Goal: Use online tool/utility: Utilize a website feature to perform a specific function

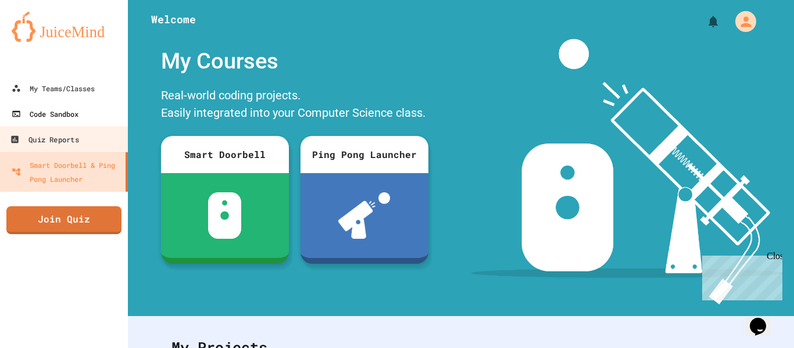
click at [81, 124] on link "Code Sandbox" at bounding box center [64, 114] width 128 height 26
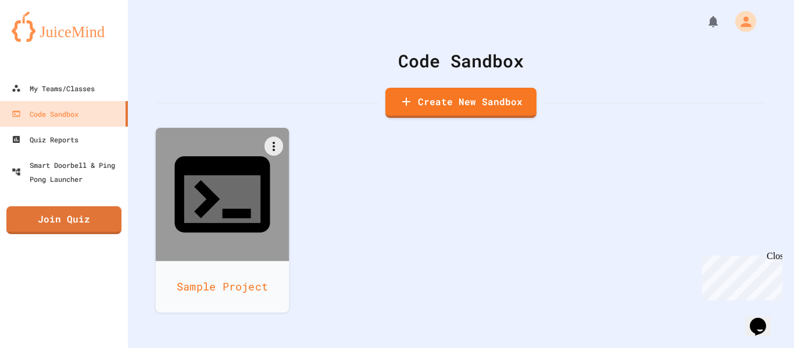
click at [217, 175] on icon at bounding box center [222, 199] width 76 height 48
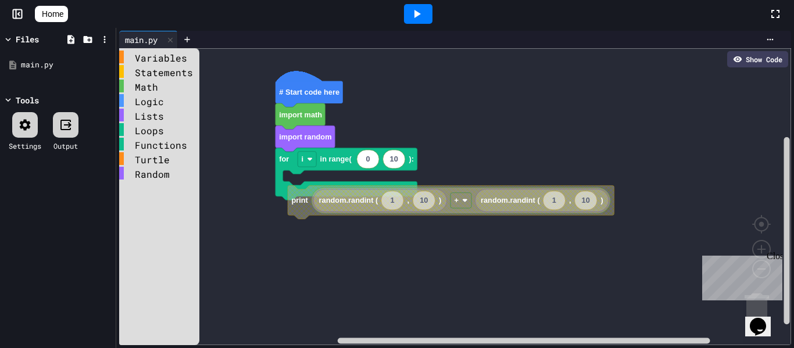
click at [309, 98] on icon "Blockly Workspace" at bounding box center [308, 94] width 67 height 26
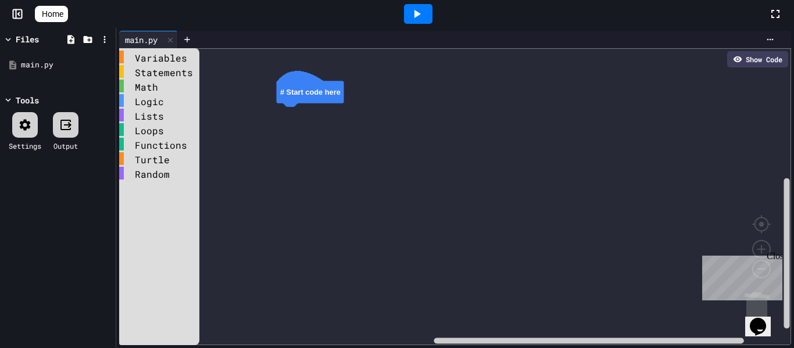
click at [147, 139] on div "Functions" at bounding box center [159, 144] width 80 height 13
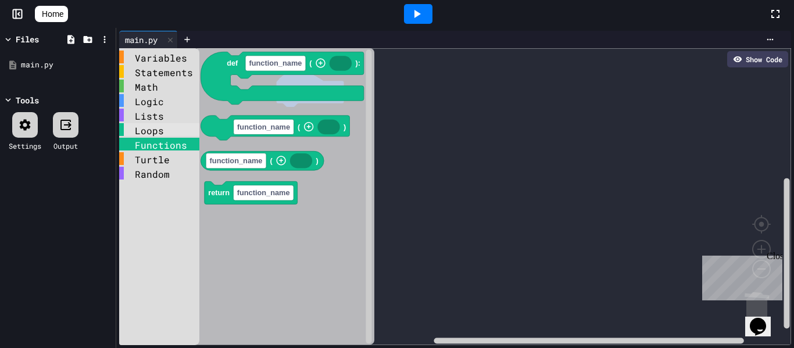
click at [148, 131] on div "Loops" at bounding box center [159, 129] width 80 height 13
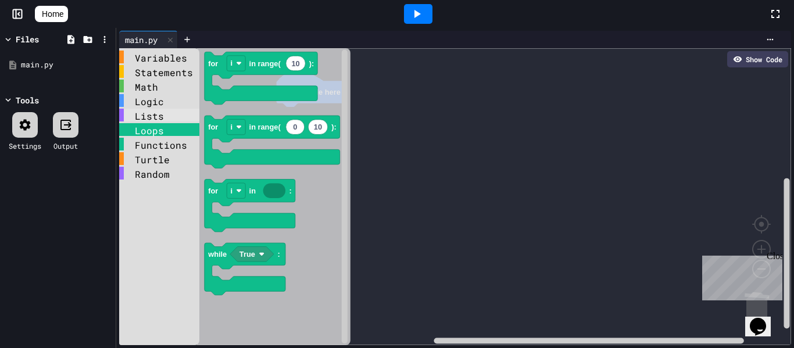
click at [151, 118] on div "Lists" at bounding box center [159, 115] width 80 height 13
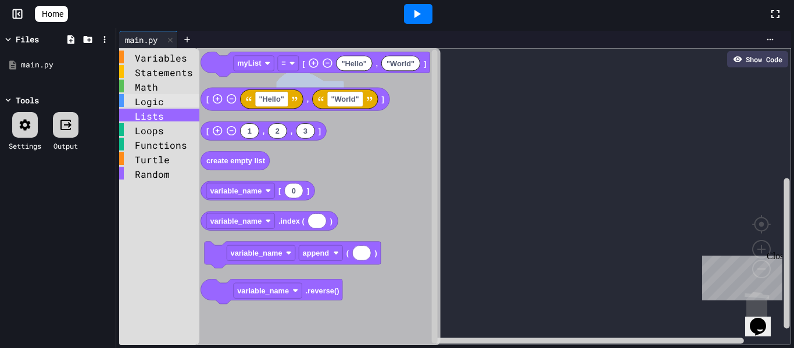
click at [151, 105] on div "Logic" at bounding box center [159, 100] width 80 height 13
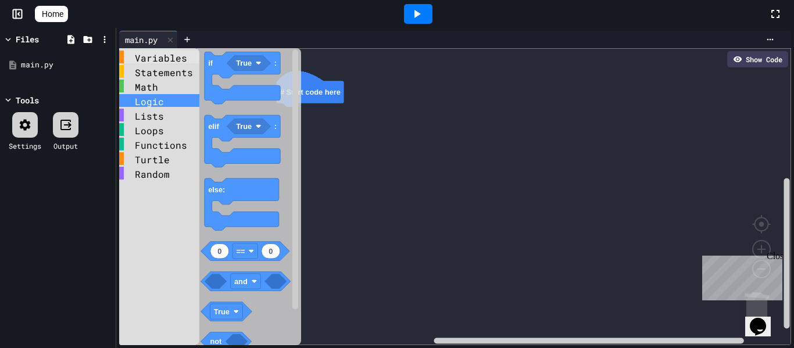
click at [160, 62] on div "Variables" at bounding box center [159, 57] width 80 height 13
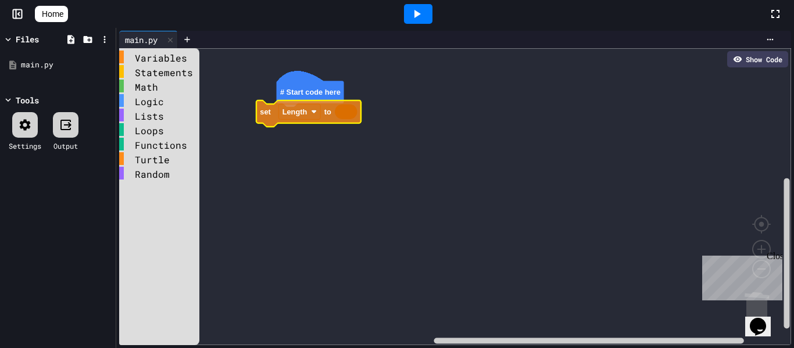
click at [285, 114] on div "Variables Statements Math Logic Lists Loops Functions Turtle Random # Start cod…" at bounding box center [455, 196] width 672 height 297
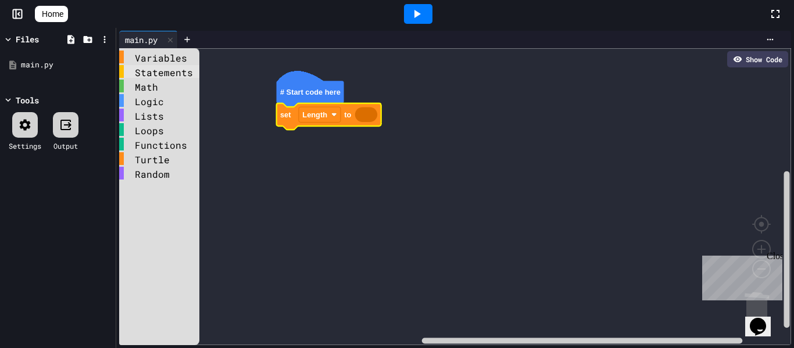
click at [166, 65] on div "Statements" at bounding box center [159, 71] width 80 height 13
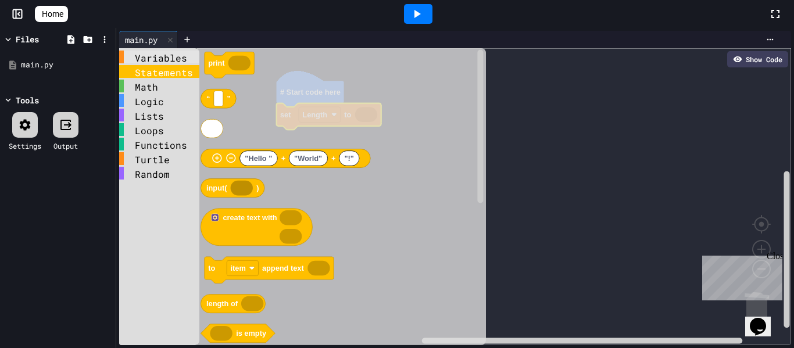
click at [166, 60] on div "Variables" at bounding box center [159, 57] width 80 height 13
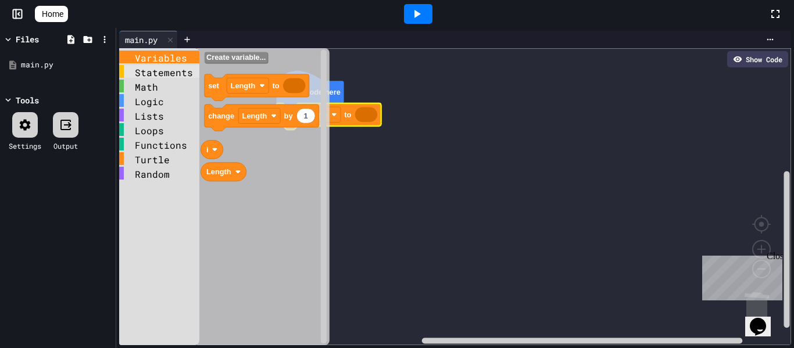
click at [166, 66] on div "Statements" at bounding box center [159, 71] width 80 height 13
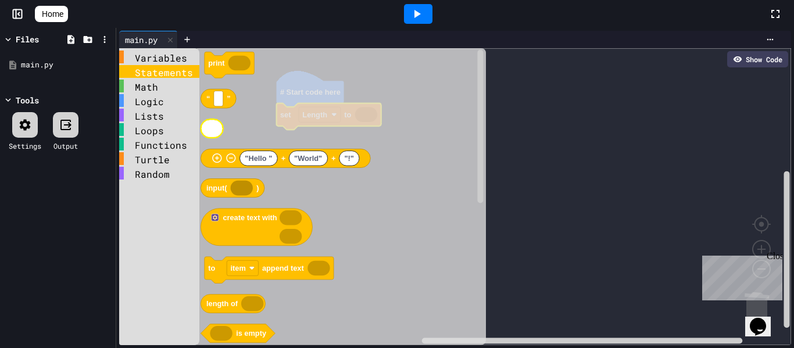
click at [214, 128] on icon "Blockly Workspace" at bounding box center [211, 128] width 22 height 19
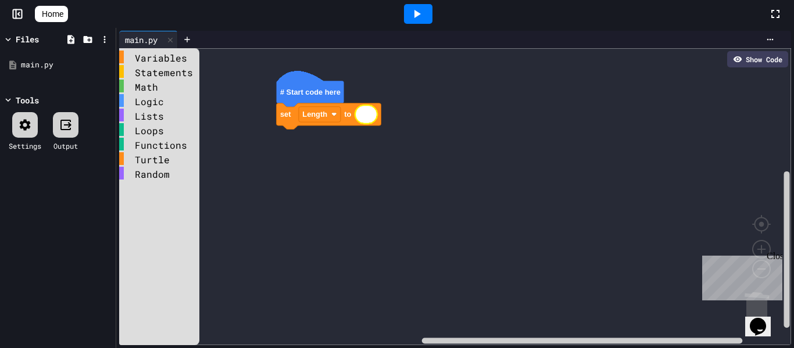
click at [366, 113] on text "Blockly Workspace" at bounding box center [366, 114] width 2 height 9
type input "*"
click at [774, 261] on div "Close" at bounding box center [773, 258] width 15 height 15
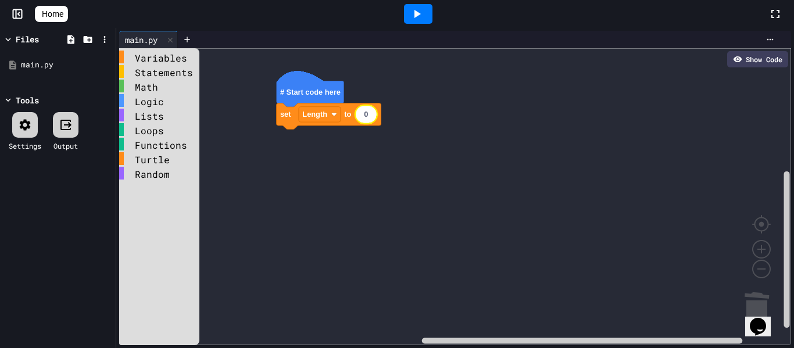
click at [432, 12] on div at bounding box center [418, 14] width 28 height 20
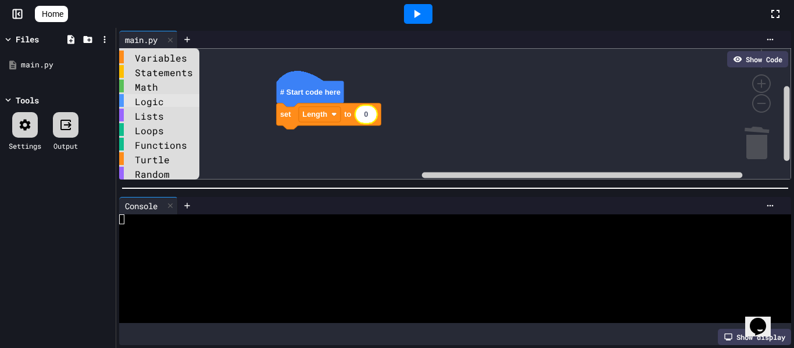
click at [174, 102] on div "Logic" at bounding box center [159, 100] width 80 height 13
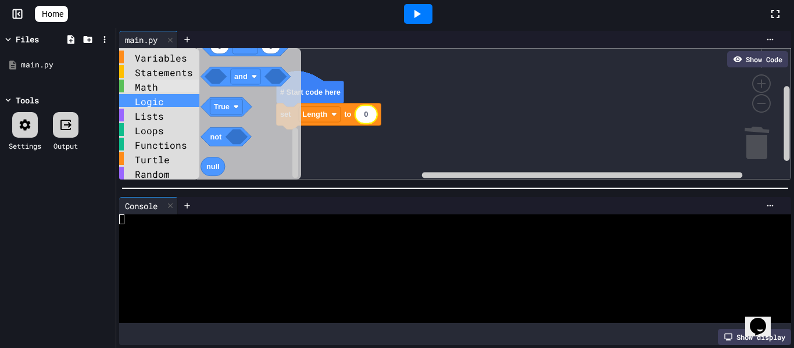
click at [160, 88] on div "Math" at bounding box center [159, 86] width 80 height 13
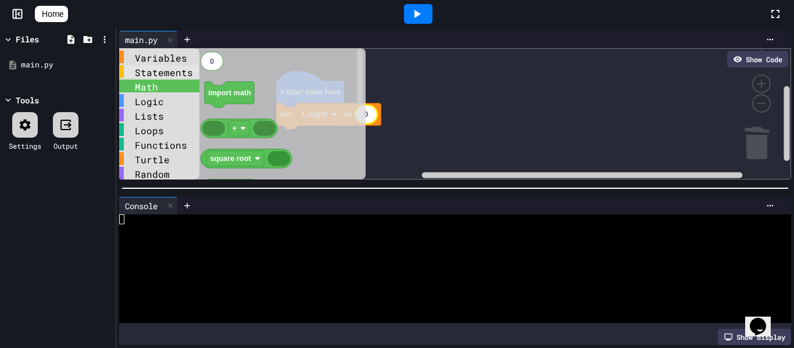
click at [162, 74] on div "Statements" at bounding box center [159, 71] width 80 height 13
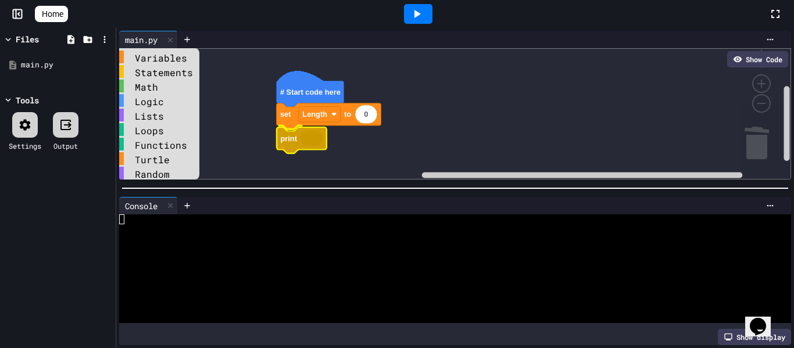
click at [289, 141] on div "Variables Statements Math Logic Lists Loops Functions Turtle Random # Start cod…" at bounding box center [455, 113] width 672 height 131
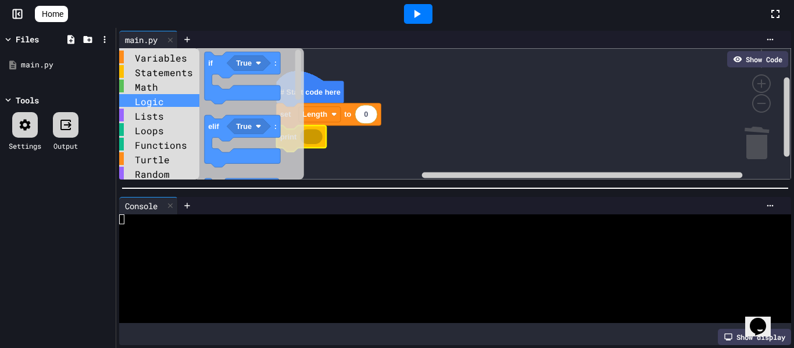
click at [177, 101] on div "Logic" at bounding box center [159, 100] width 80 height 13
click at [175, 111] on div "Lists" at bounding box center [159, 115] width 80 height 13
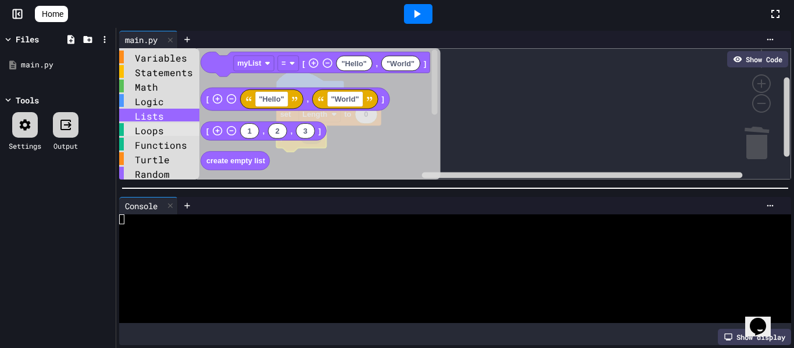
click at [175, 131] on div "Loops" at bounding box center [159, 129] width 80 height 13
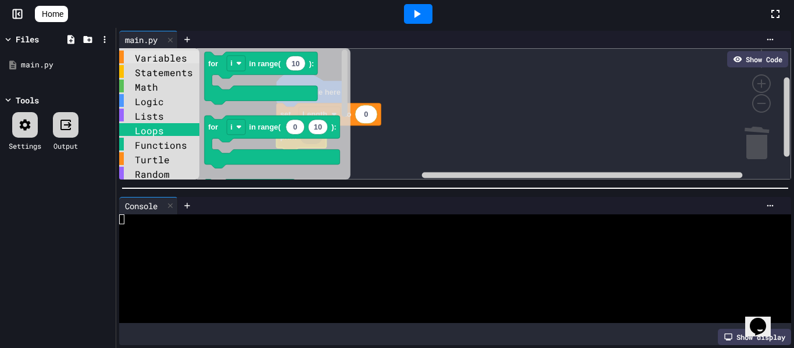
click at [153, 57] on div "Variables" at bounding box center [159, 57] width 80 height 13
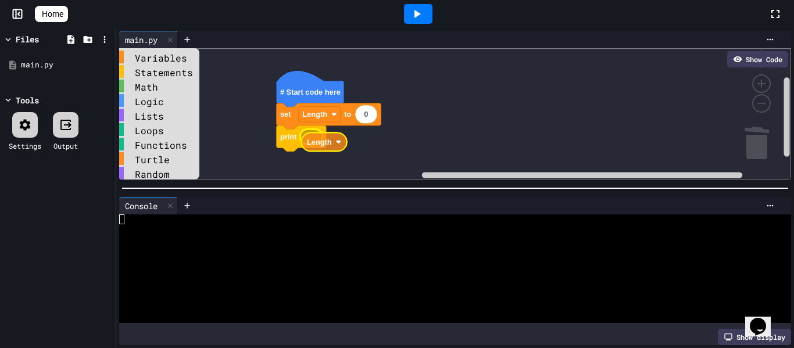
click at [333, 137] on div "Variables Statements Math Logic Lists Loops Functions Turtle Random # Start cod…" at bounding box center [455, 113] width 672 height 131
click at [333, 137] on icon "Blockly Workspace" at bounding box center [322, 136] width 45 height 19
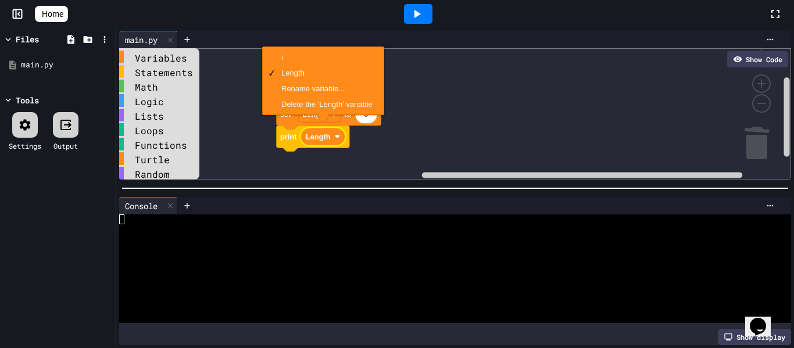
click at [417, 12] on icon at bounding box center [417, 14] width 14 height 14
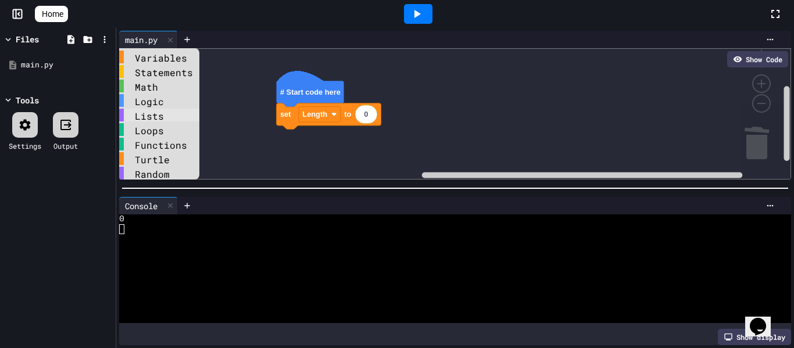
click at [146, 121] on div "Lists" at bounding box center [159, 115] width 80 height 13
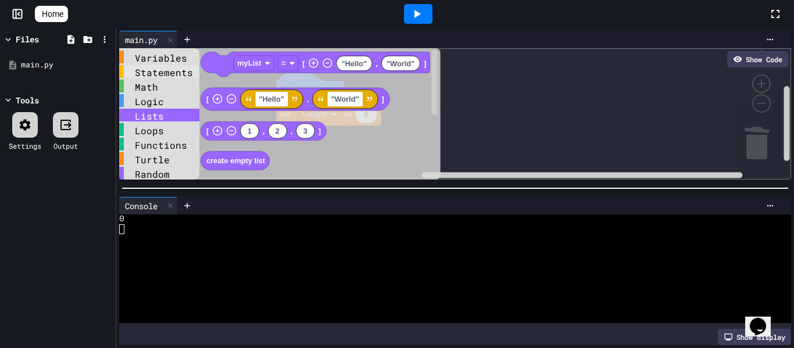
click at [157, 67] on div "Statements" at bounding box center [159, 71] width 80 height 13
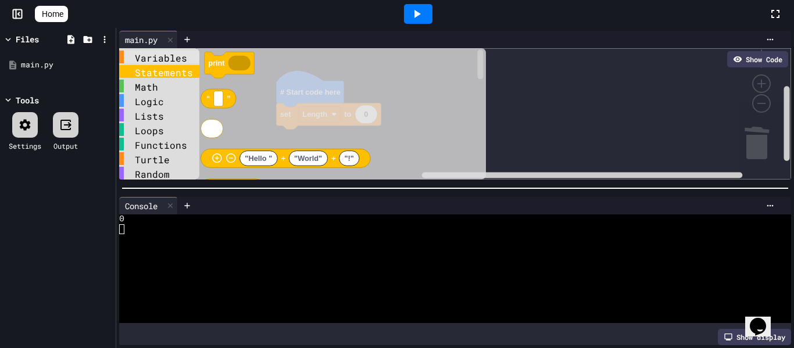
click at [159, 55] on div "Variables" at bounding box center [159, 57] width 80 height 13
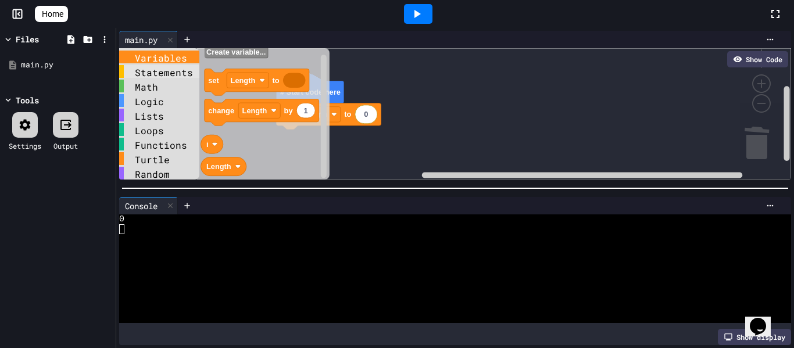
click at [145, 76] on div "Statements" at bounding box center [159, 71] width 80 height 13
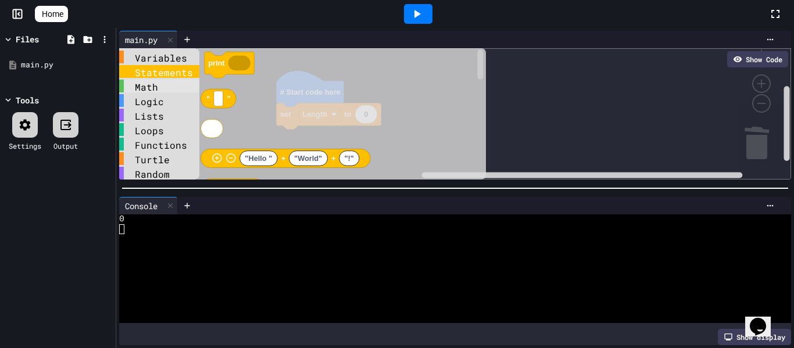
click at [146, 89] on div "Math" at bounding box center [159, 86] width 80 height 13
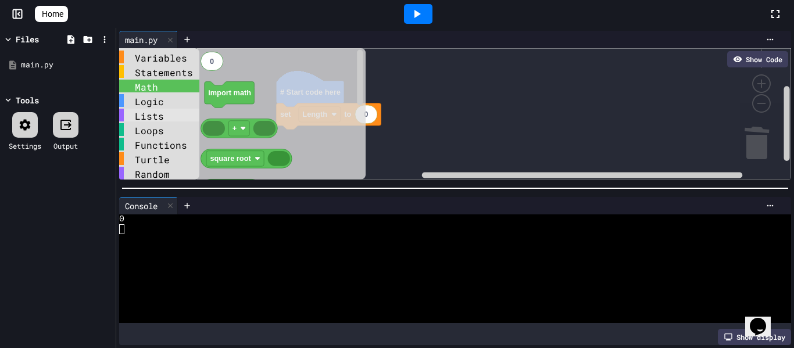
click at [159, 109] on div "Lists" at bounding box center [159, 115] width 80 height 13
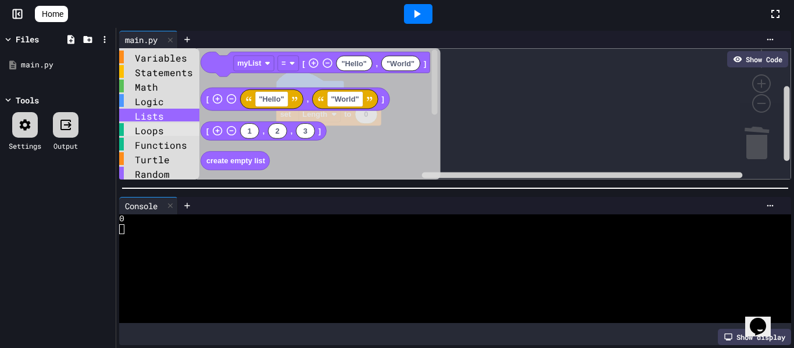
click at [162, 123] on div "Loops" at bounding box center [159, 129] width 80 height 13
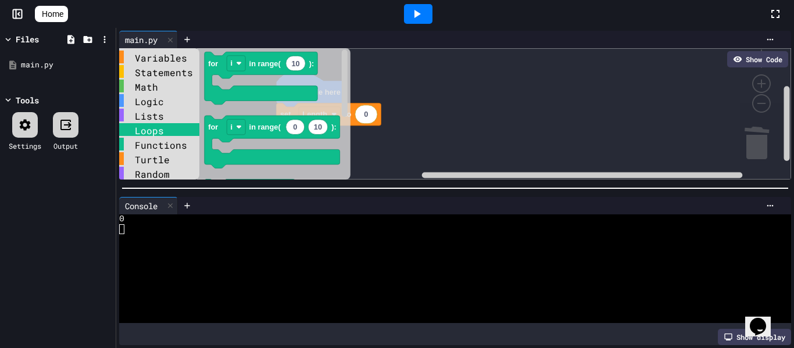
click at [749, 55] on div "Show Code" at bounding box center [757, 59] width 61 height 16
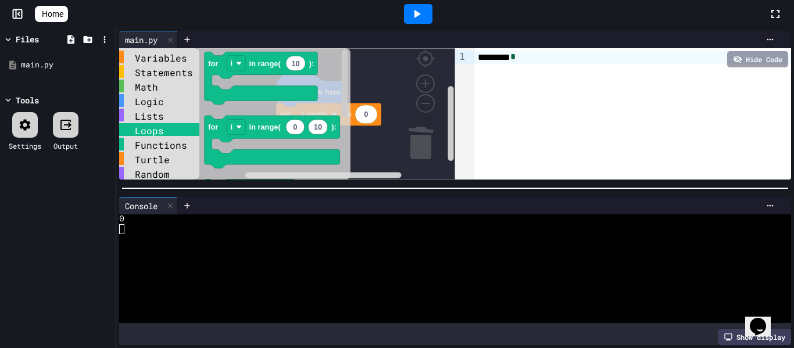
click at [610, 55] on div "******** *" at bounding box center [632, 57] width 317 height 13
click at [737, 52] on div "Hide Code" at bounding box center [757, 59] width 61 height 16
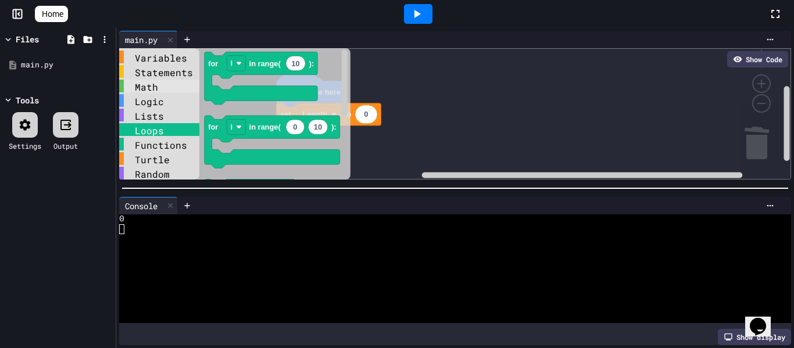
click at [166, 87] on div "Math" at bounding box center [159, 86] width 80 height 13
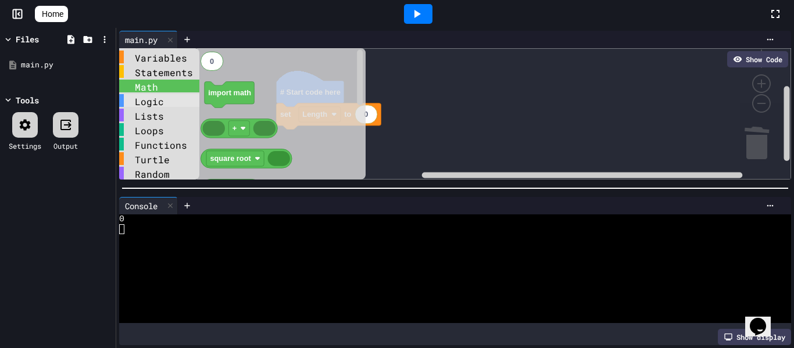
click at [166, 103] on div "Logic" at bounding box center [159, 100] width 80 height 13
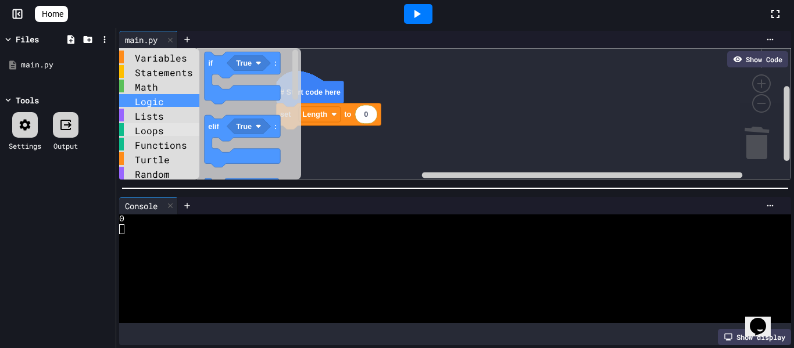
scroll to position [4, 0]
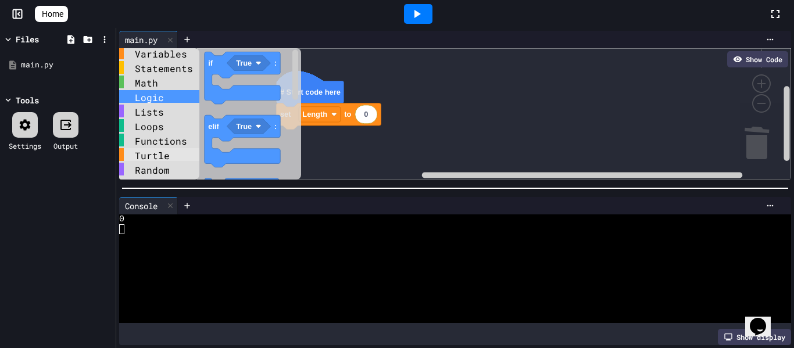
click at [162, 158] on div "Turtle" at bounding box center [159, 154] width 80 height 13
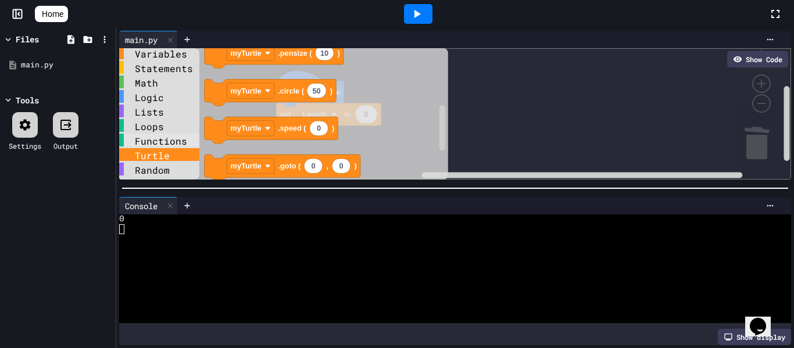
click at [168, 139] on div "Functions" at bounding box center [159, 140] width 80 height 13
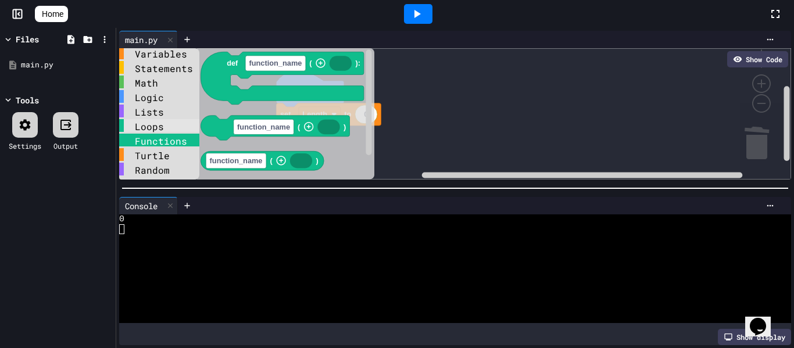
click at [167, 128] on div "Loops" at bounding box center [159, 125] width 80 height 13
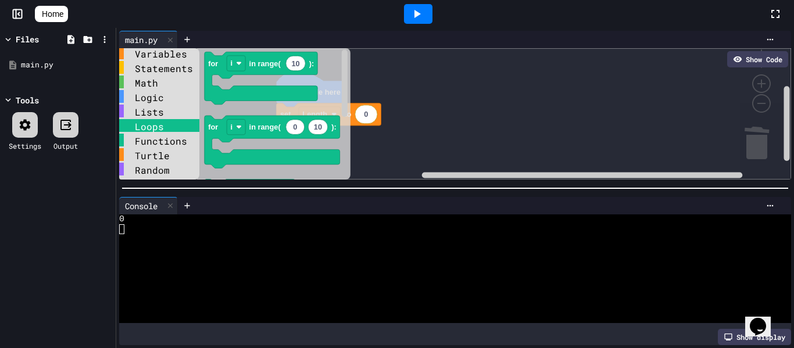
click at [163, 117] on div "Lists" at bounding box center [159, 112] width 80 height 15
click at [162, 115] on div "Lists" at bounding box center [159, 111] width 80 height 13
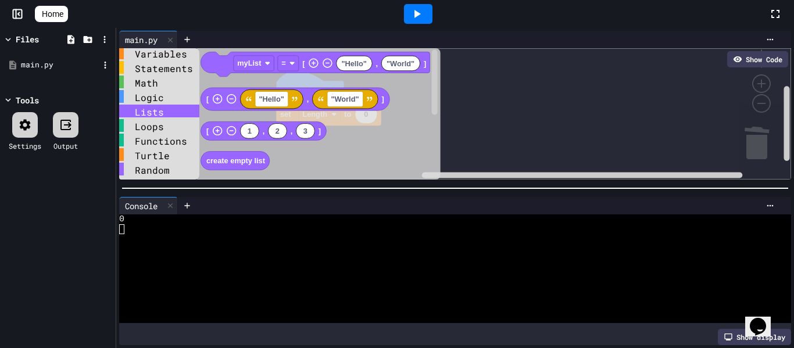
click at [73, 62] on div "main.py" at bounding box center [60, 65] width 78 height 12
click at [63, 16] on span "Home" at bounding box center [52, 14] width 21 height 12
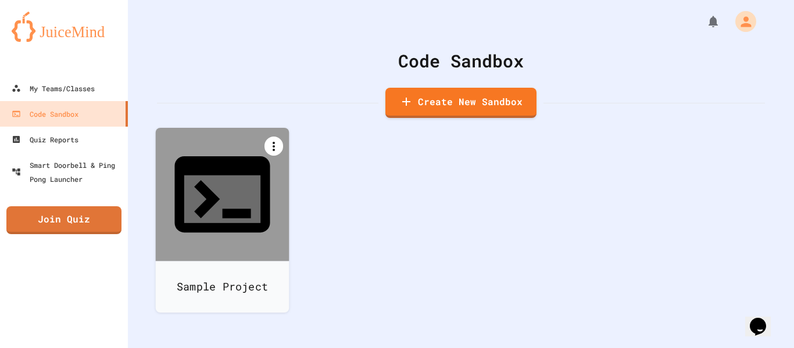
click at [277, 142] on icon at bounding box center [274, 146] width 14 height 14
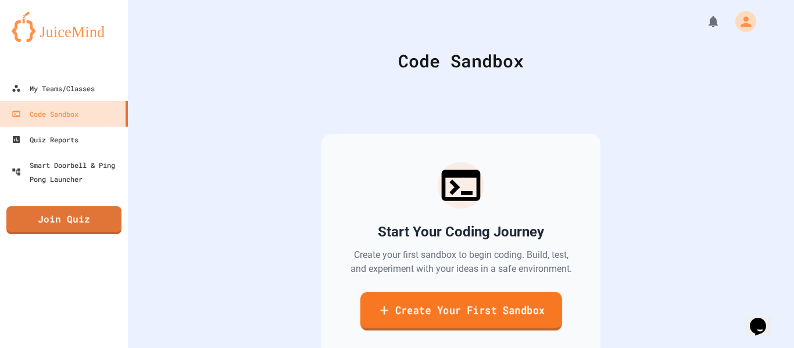
click at [432, 318] on link "Create Your First Sandbox" at bounding box center [461, 311] width 202 height 38
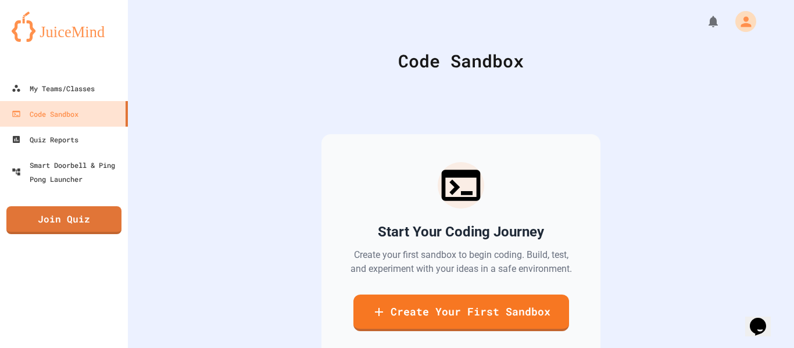
scroll to position [151, 0]
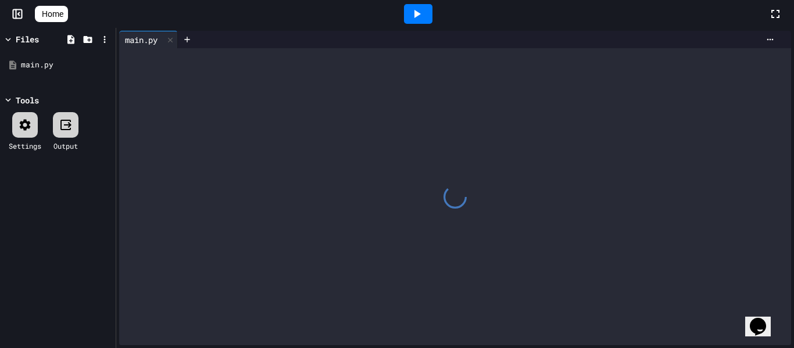
click at [225, 138] on div at bounding box center [455, 196] width 672 height 297
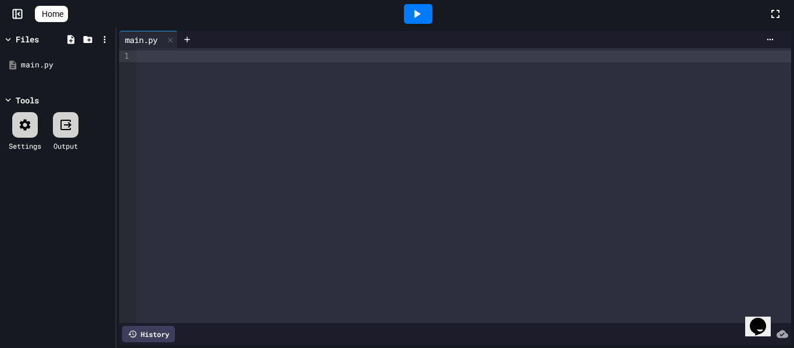
click at [225, 138] on div at bounding box center [464, 185] width 654 height 275
click at [415, 8] on icon at bounding box center [417, 14] width 14 height 14
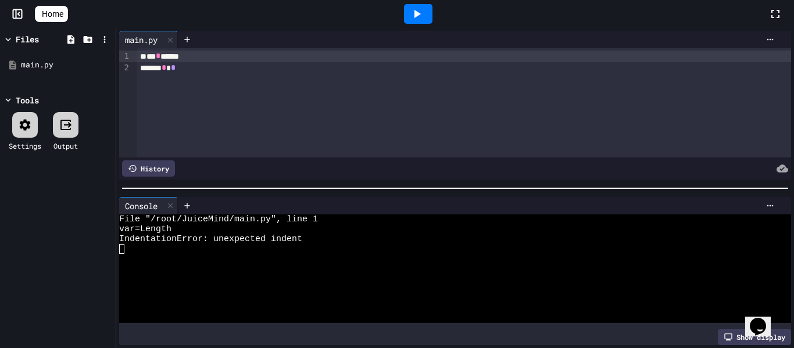
click at [321, 58] on div "*** * ******" at bounding box center [464, 57] width 654 height 12
click at [411, 10] on div at bounding box center [418, 14] width 28 height 20
drag, startPoint x: 210, startPoint y: 58, endPoint x: 154, endPoint y: 53, distance: 56.0
click at [154, 53] on div "*** * ******" at bounding box center [464, 57] width 654 height 12
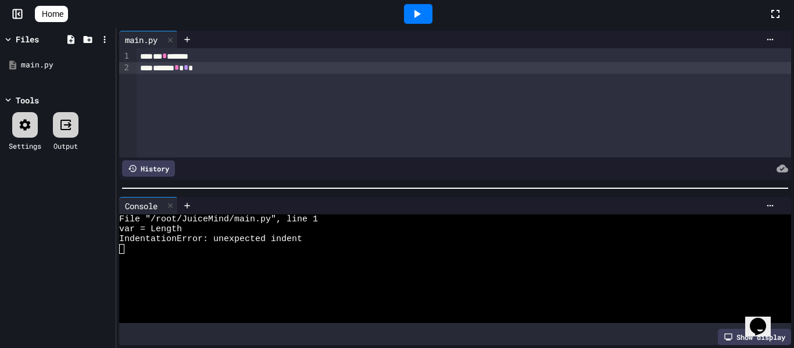
click at [417, 5] on div at bounding box center [418, 14] width 28 height 20
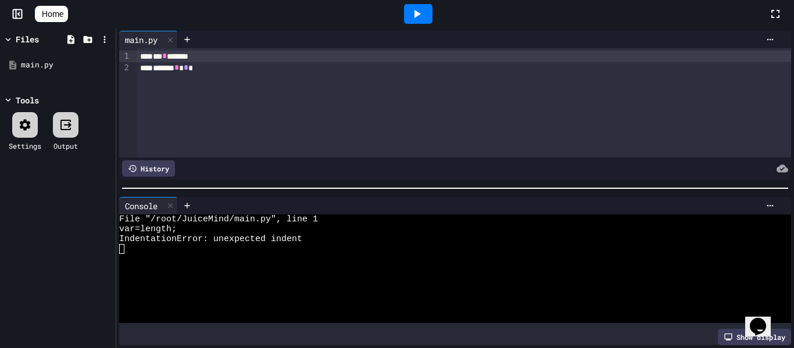
click at [183, 55] on div "*** * *******" at bounding box center [464, 57] width 654 height 12
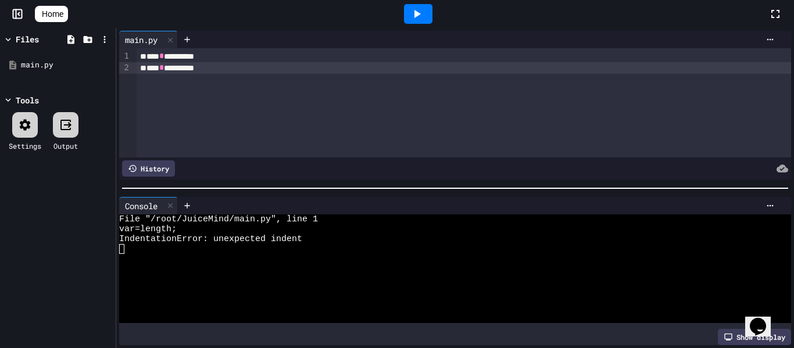
click at [419, 9] on icon at bounding box center [417, 14] width 14 height 14
click at [313, 53] on div "*** * *********" at bounding box center [464, 57] width 654 height 12
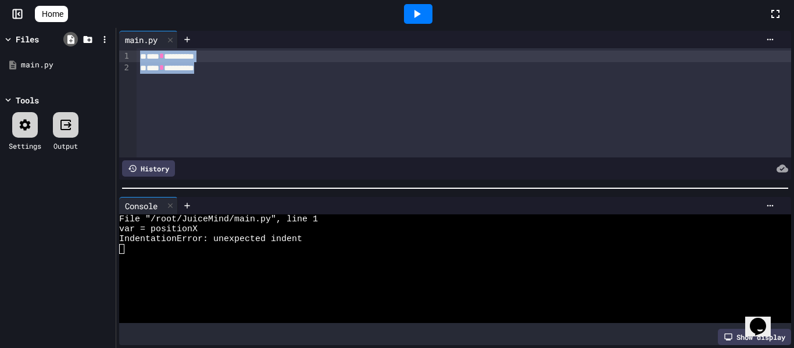
drag, startPoint x: 250, startPoint y: 90, endPoint x: 66, endPoint y: 39, distance: 191.1
click at [66, 39] on div "Files main.py Tools Settings Output main.py Selection deleted 9 1 2 › *** * ***…" at bounding box center [397, 188] width 794 height 320
click at [429, 12] on div at bounding box center [418, 14] width 28 height 20
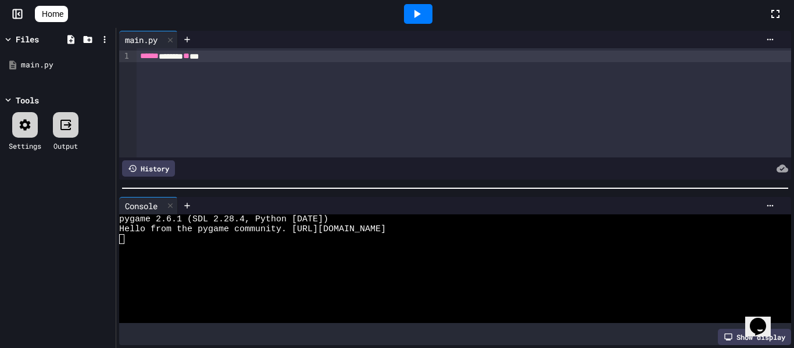
click at [349, 74] on div "****** ****** ** **" at bounding box center [464, 102] width 654 height 109
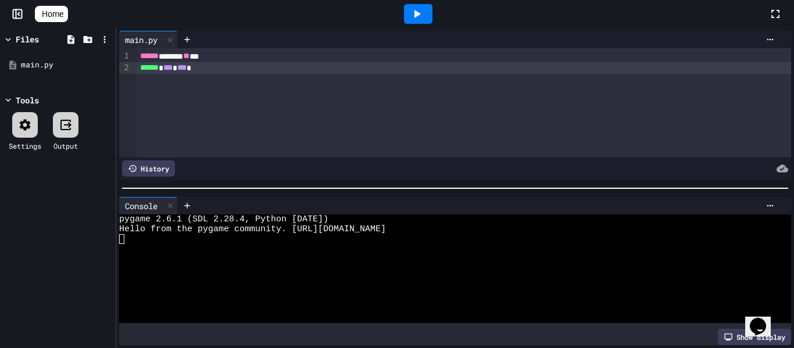
click at [424, 13] on icon at bounding box center [417, 14] width 14 height 14
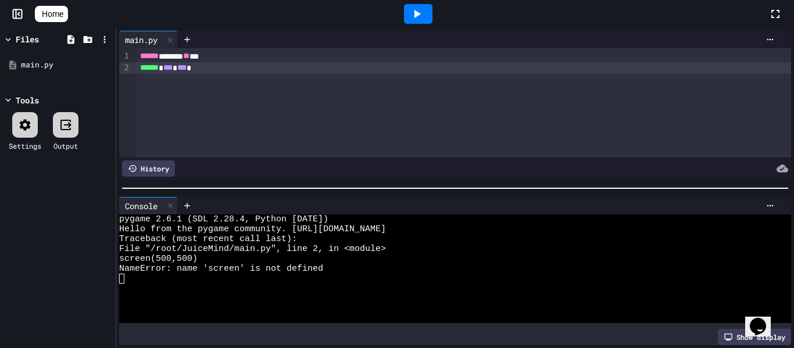
click at [270, 123] on div "****** ****** ** ** ****** * *** * *** *" at bounding box center [464, 102] width 654 height 109
